Goal: Task Accomplishment & Management: Use online tool/utility

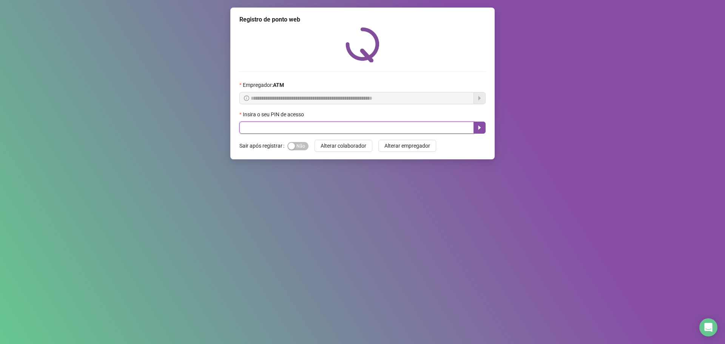
click at [295, 131] on input "text" at bounding box center [356, 128] width 234 height 12
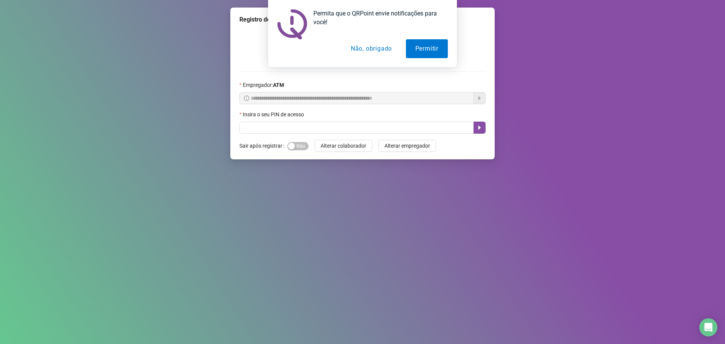
click at [362, 55] on button "Não, obrigado" at bounding box center [371, 48] width 60 height 19
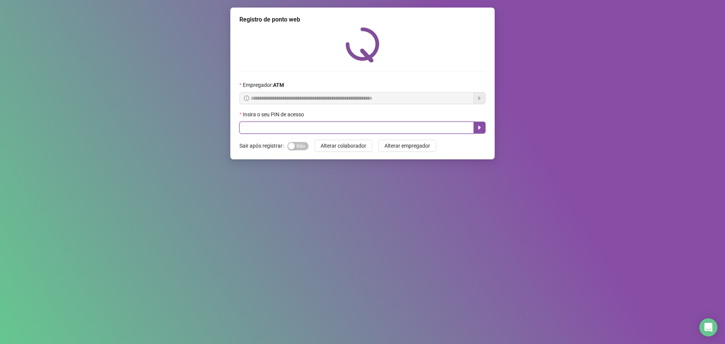
click at [298, 131] on input "text" at bounding box center [356, 128] width 234 height 12
type input "*****"
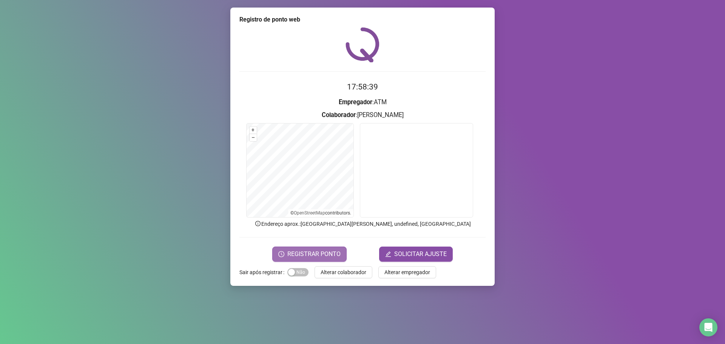
click at [311, 252] on span "REGISTRAR PONTO" at bounding box center [313, 253] width 53 height 9
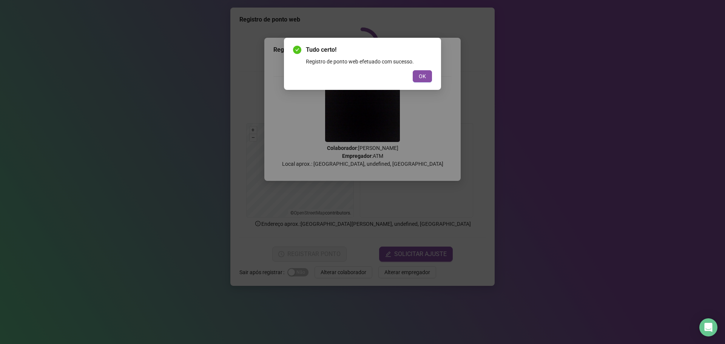
click at [426, 78] on button "OK" at bounding box center [421, 76] width 19 height 12
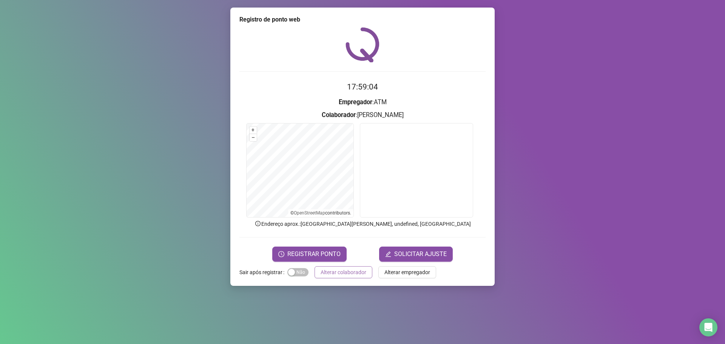
click at [336, 274] on span "Alterar colaborador" at bounding box center [343, 272] width 46 height 8
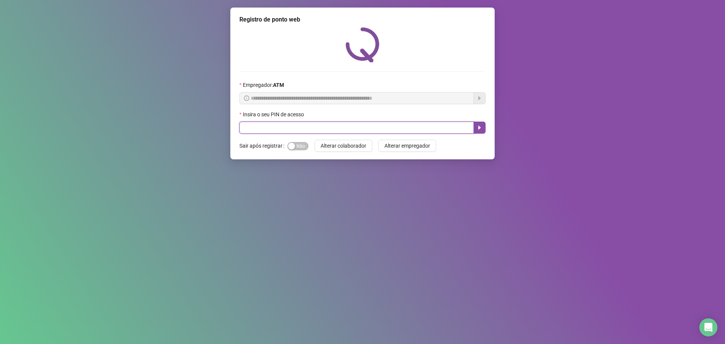
click at [322, 129] on input "text" at bounding box center [356, 128] width 234 height 12
type input "*****"
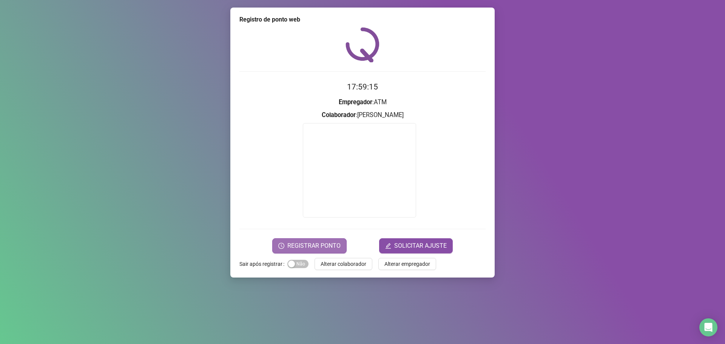
click at [331, 245] on span "REGISTRAR PONTO" at bounding box center [313, 245] width 53 height 9
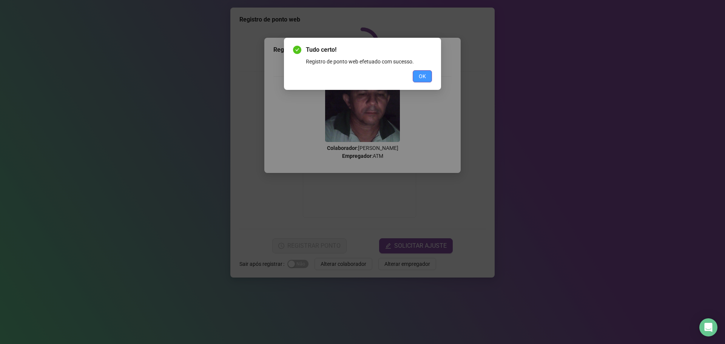
click at [423, 77] on span "OK" at bounding box center [422, 76] width 7 height 8
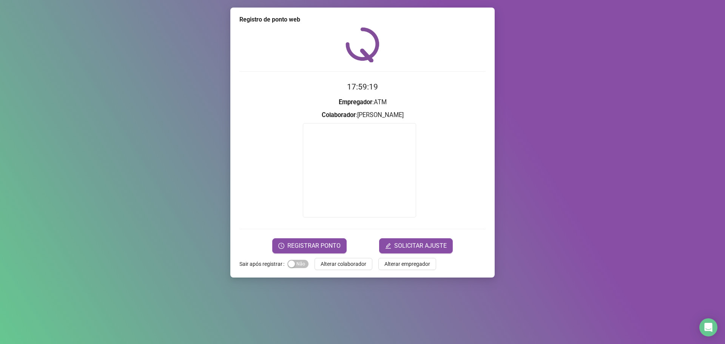
click at [358, 266] on span "Alterar colaborador" at bounding box center [343, 264] width 46 height 8
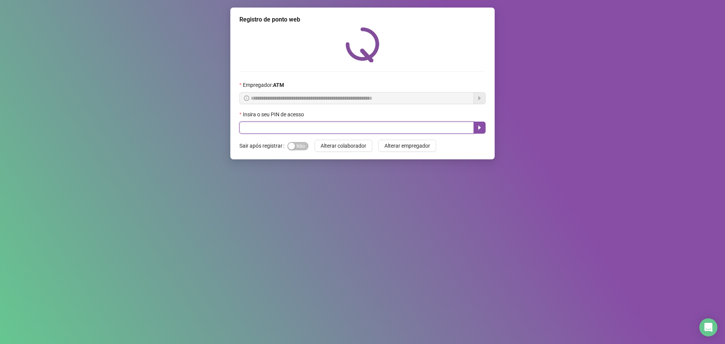
click at [248, 126] on input "text" at bounding box center [356, 128] width 234 height 12
type input "*****"
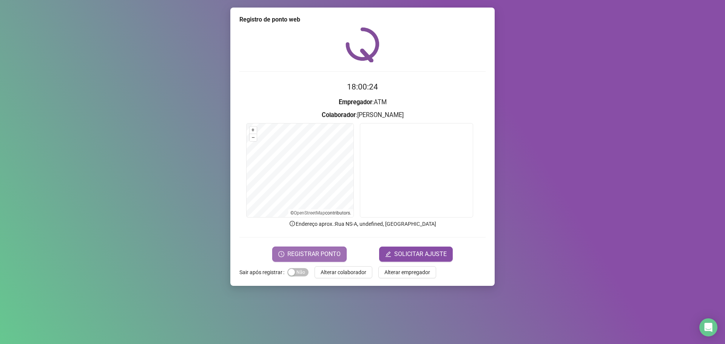
click at [308, 254] on span "REGISTRAR PONTO" at bounding box center [313, 253] width 53 height 9
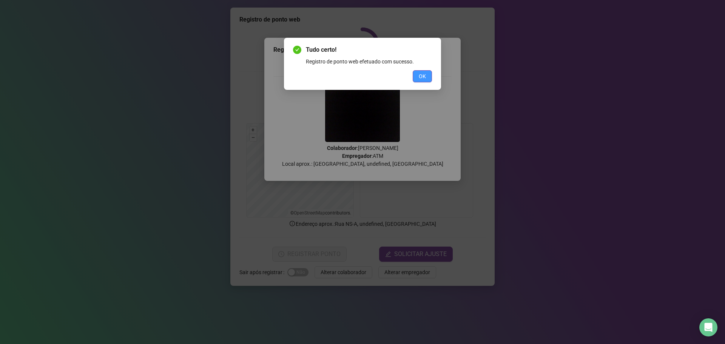
click at [429, 75] on button "OK" at bounding box center [421, 76] width 19 height 12
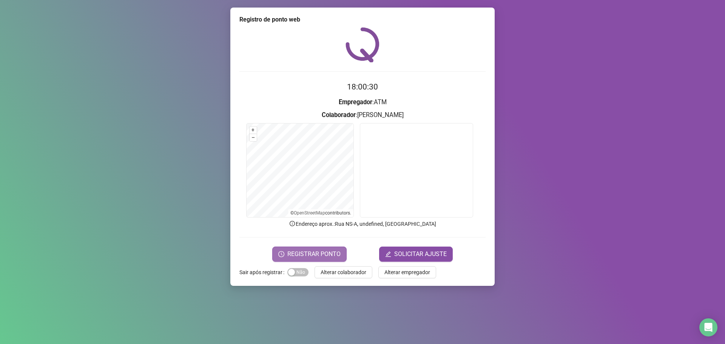
click at [337, 254] on span "REGISTRAR PONTO" at bounding box center [313, 253] width 53 height 9
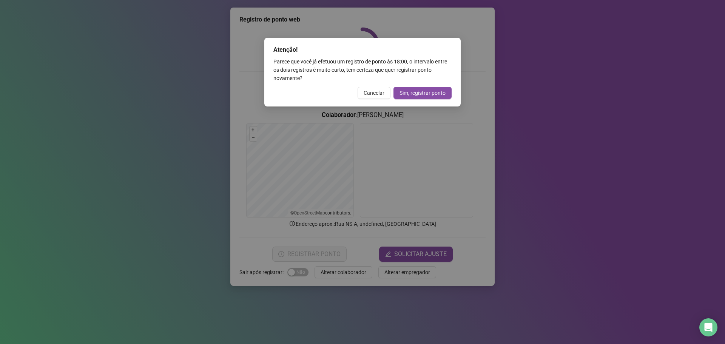
drag, startPoint x: 377, startPoint y: 93, endPoint x: 377, endPoint y: 98, distance: 5.3
click at [378, 95] on span "Cancelar" at bounding box center [373, 93] width 21 height 8
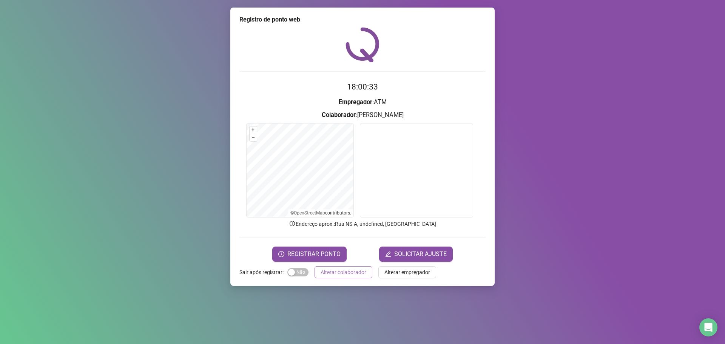
click at [348, 275] on span "Alterar colaborador" at bounding box center [343, 272] width 46 height 8
